Goal: Task Accomplishment & Management: Complete application form

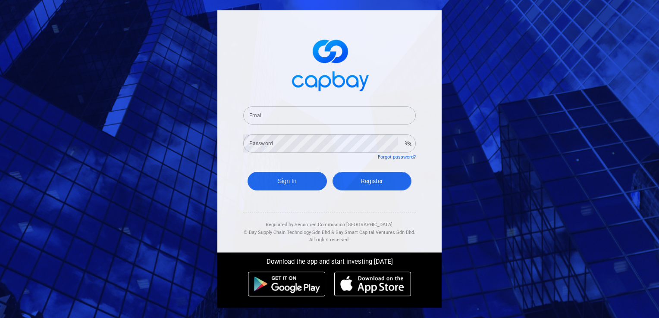
click at [363, 179] on span "Register" at bounding box center [372, 181] width 22 height 7
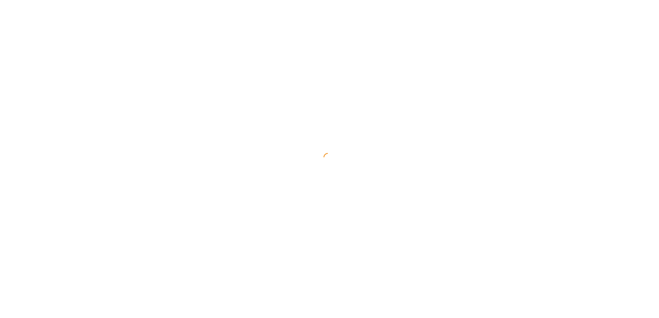
select select "MY"
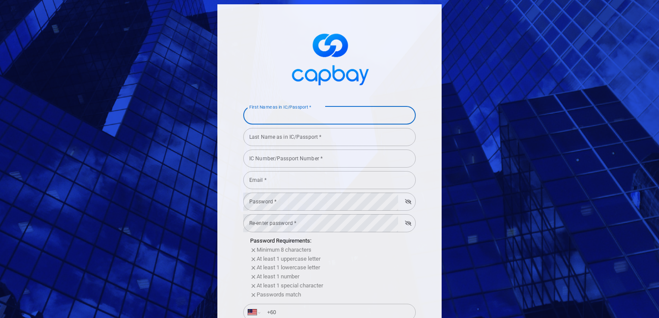
click at [302, 112] on div "First Name as in IC/Passport * First Name as in IC/Passport *" at bounding box center [329, 114] width 172 height 19
type input "[PERSON_NAME]"
click at [284, 137] on input "Last Name as in IC/Passport *" at bounding box center [329, 137] width 172 height 18
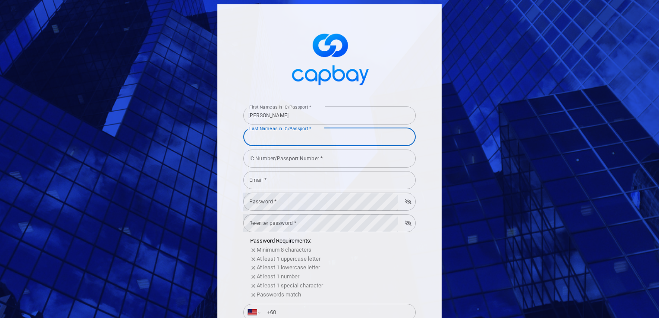
type input "NARAYANAN"
click at [282, 160] on input "IC Number/Passport Number *" at bounding box center [329, 159] width 172 height 18
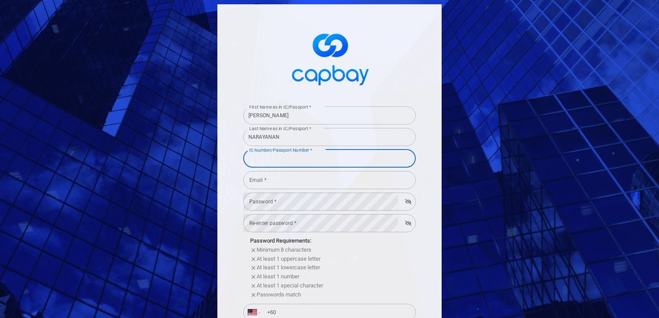
type input "860106145743"
click at [281, 174] on input "Email *" at bounding box center [329, 180] width 172 height 18
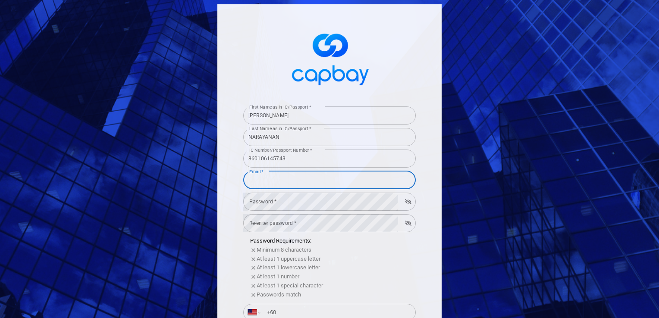
type input "[EMAIL_ADDRESS][DOMAIN_NAME]"
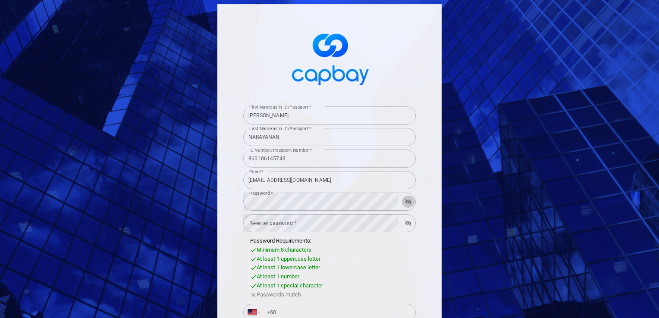
click at [283, 225] on div "Re-enter password * Re-enter password *" at bounding box center [329, 222] width 172 height 19
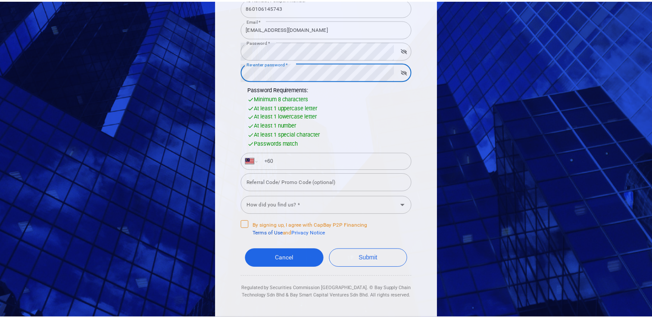
scroll to position [159, 0]
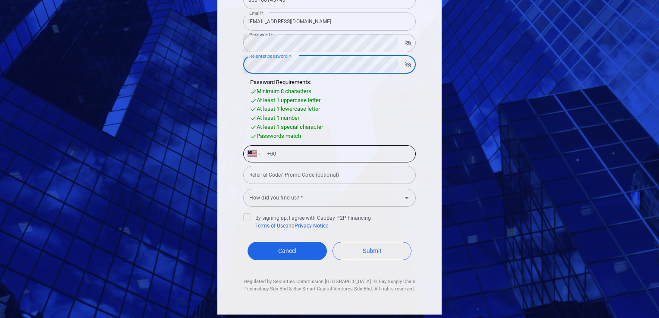
click at [311, 160] on input "+60" at bounding box center [336, 154] width 149 height 14
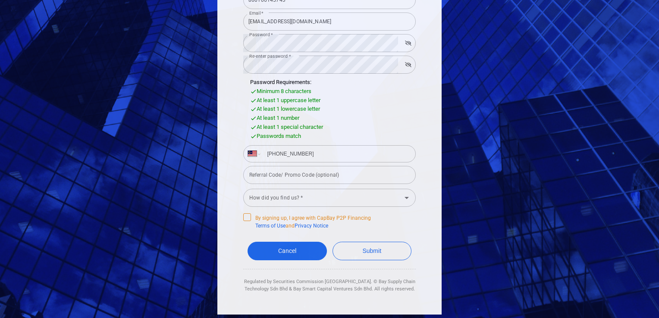
type input "[PHONE_NUMBER]"
click at [395, 221] on label "By signing up, I agree with CapBay P2P Financing Terms of Use and Privacy Notice" at bounding box center [329, 221] width 172 height 16
click at [0, 0] on input "By signing up, I agree with CapBay P2P Financing Terms of Use and Privacy Notice" at bounding box center [0, 0] width 0 height 0
click at [348, 249] on button "Submit" at bounding box center [371, 251] width 79 height 19
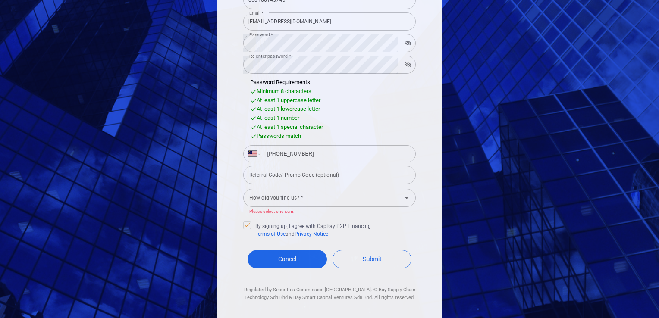
click at [302, 200] on input "How did you find us? *" at bounding box center [322, 198] width 153 height 16
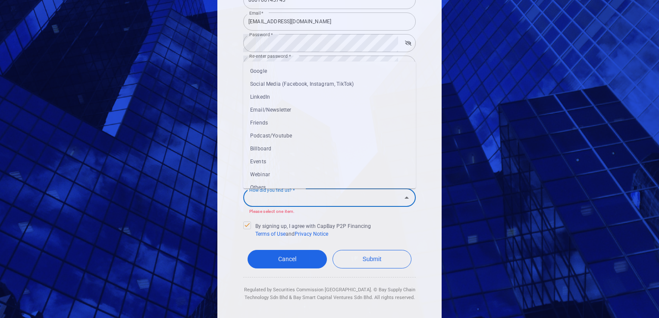
click at [289, 176] on li "Webinar" at bounding box center [329, 174] width 172 height 13
type input "Webinar"
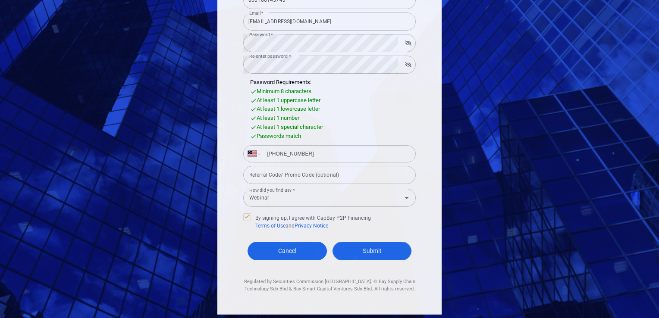
click at [376, 249] on button "Submit" at bounding box center [371, 251] width 79 height 19
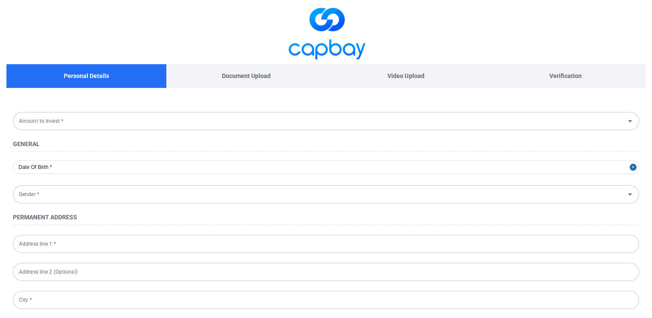
type input "Below RM 10,000"
type input "[DATE]"
type input "[DEMOGRAPHIC_DATA]"
type input "D-01-07 [GEOGRAPHIC_DATA], [GEOGRAPHIC_DATA], [GEOGRAPHIC_DATA]"
type input "[GEOGRAPHIC_DATA]"
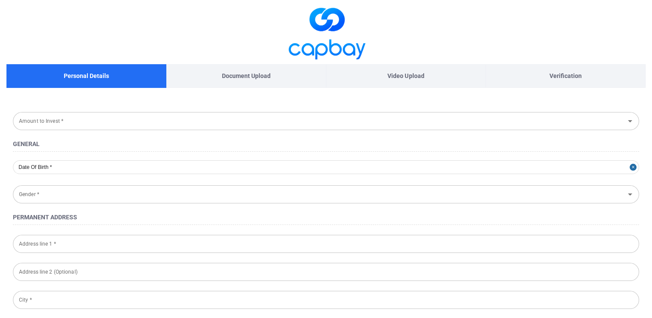
type input "51000"
type input "860106-14-5743"
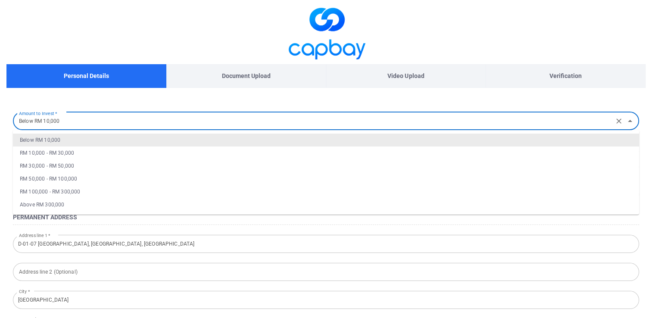
click at [157, 124] on input "Below RM 10,000" at bounding box center [314, 121] width 596 height 16
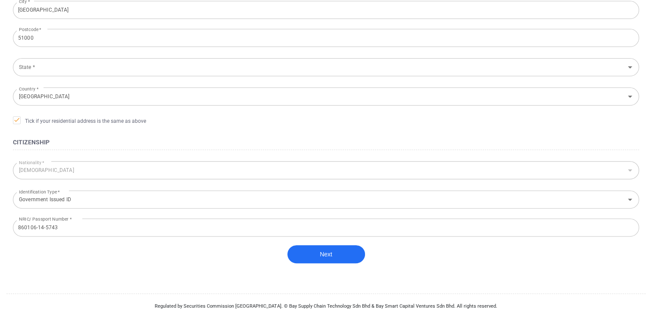
scroll to position [31, 0]
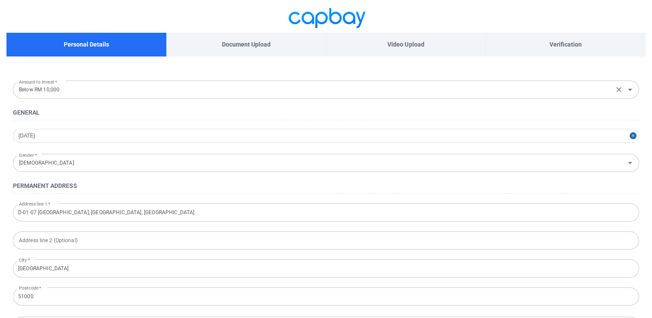
click at [152, 95] on input "Below RM 10,000" at bounding box center [314, 89] width 596 height 16
